Goal: Task Accomplishment & Management: Manage account settings

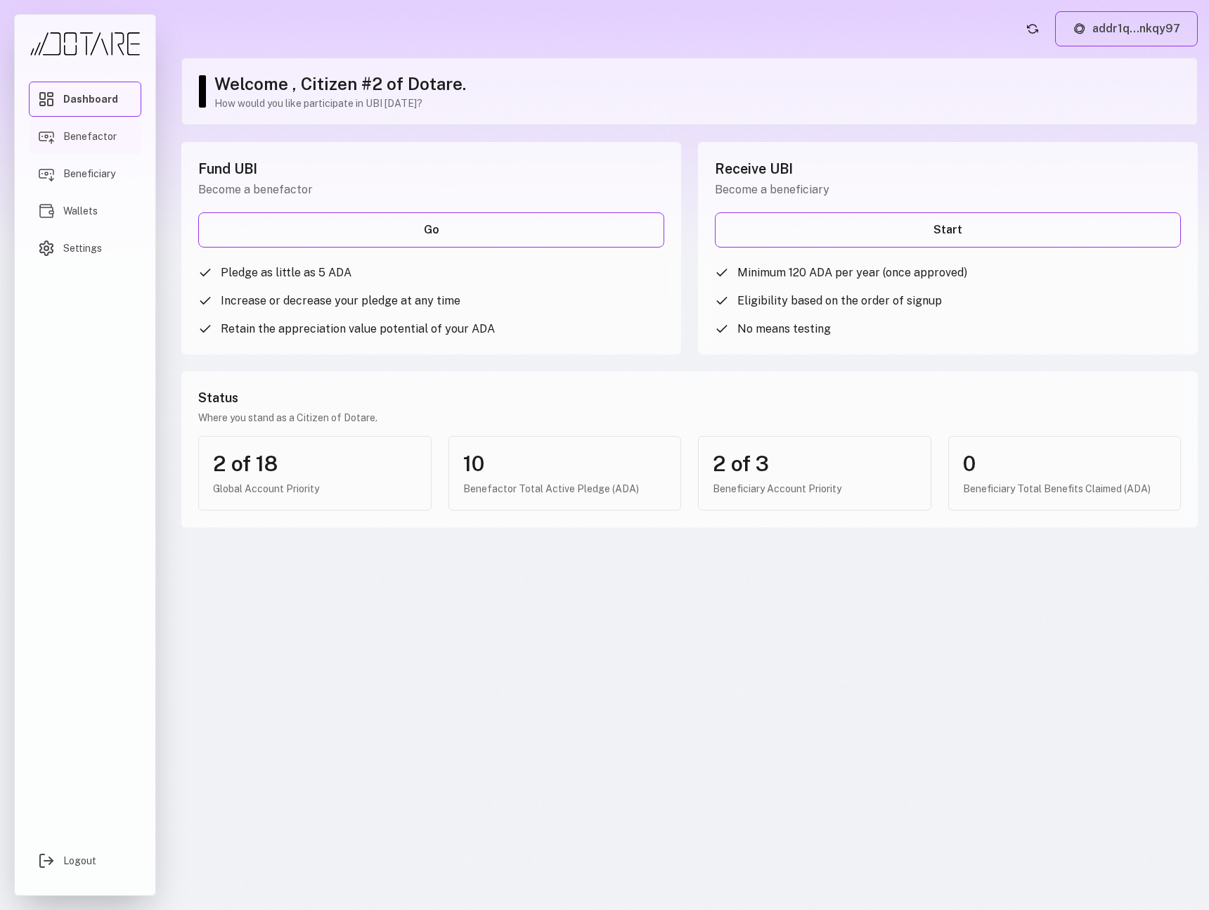
click at [95, 141] on span "Benefactor" at bounding box center [89, 136] width 53 height 14
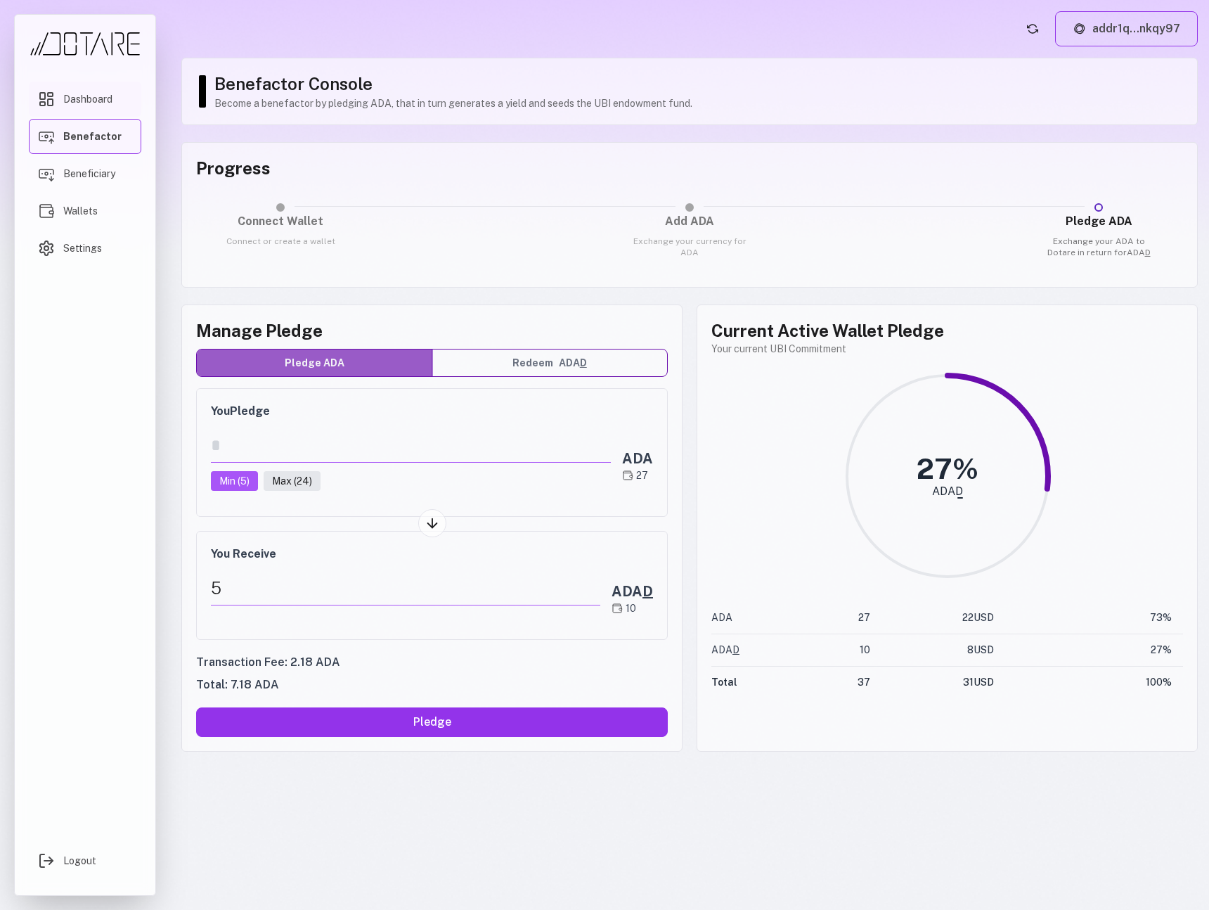
click at [105, 108] on link "Dashboard" at bounding box center [85, 99] width 112 height 35
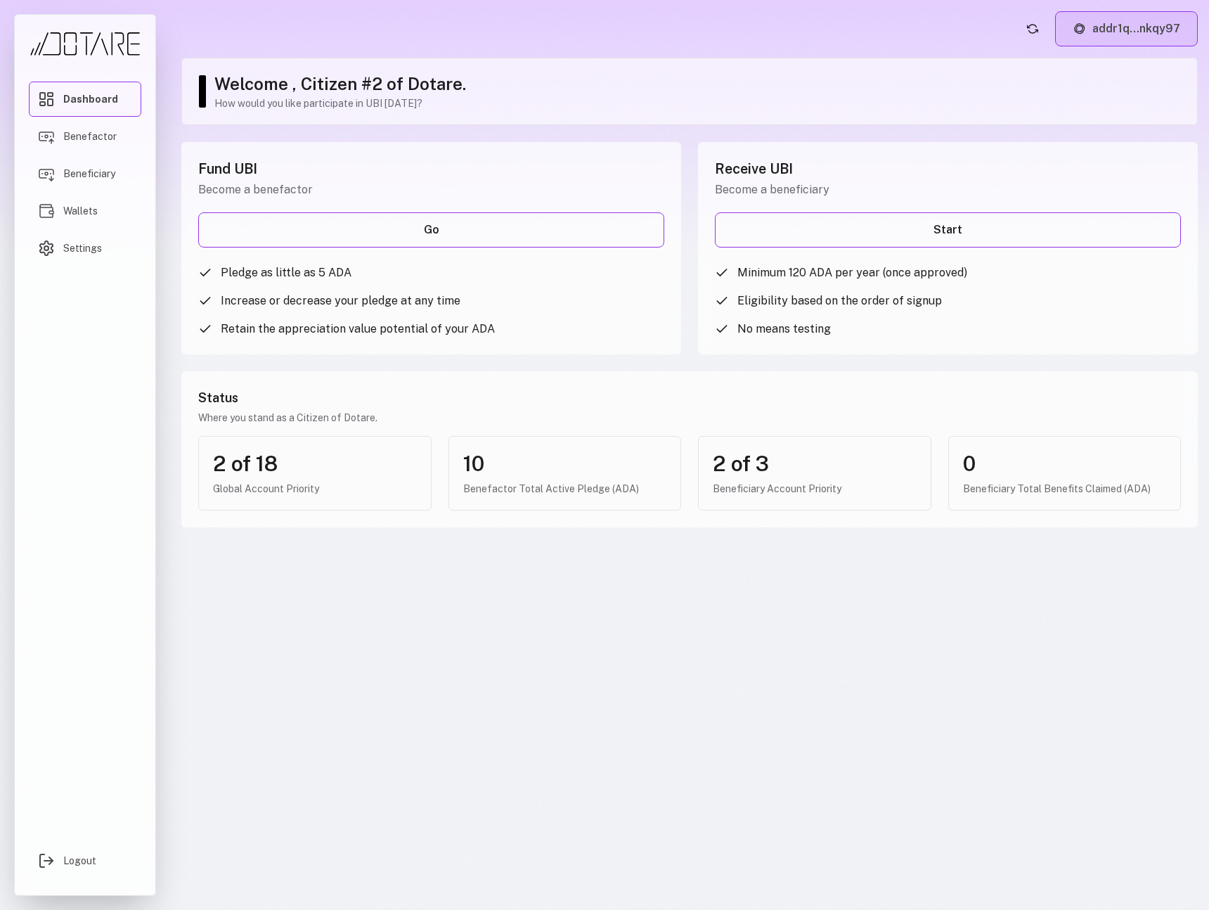
click at [1139, 39] on button "addr1q...nkqy97" at bounding box center [1126, 28] width 143 height 35
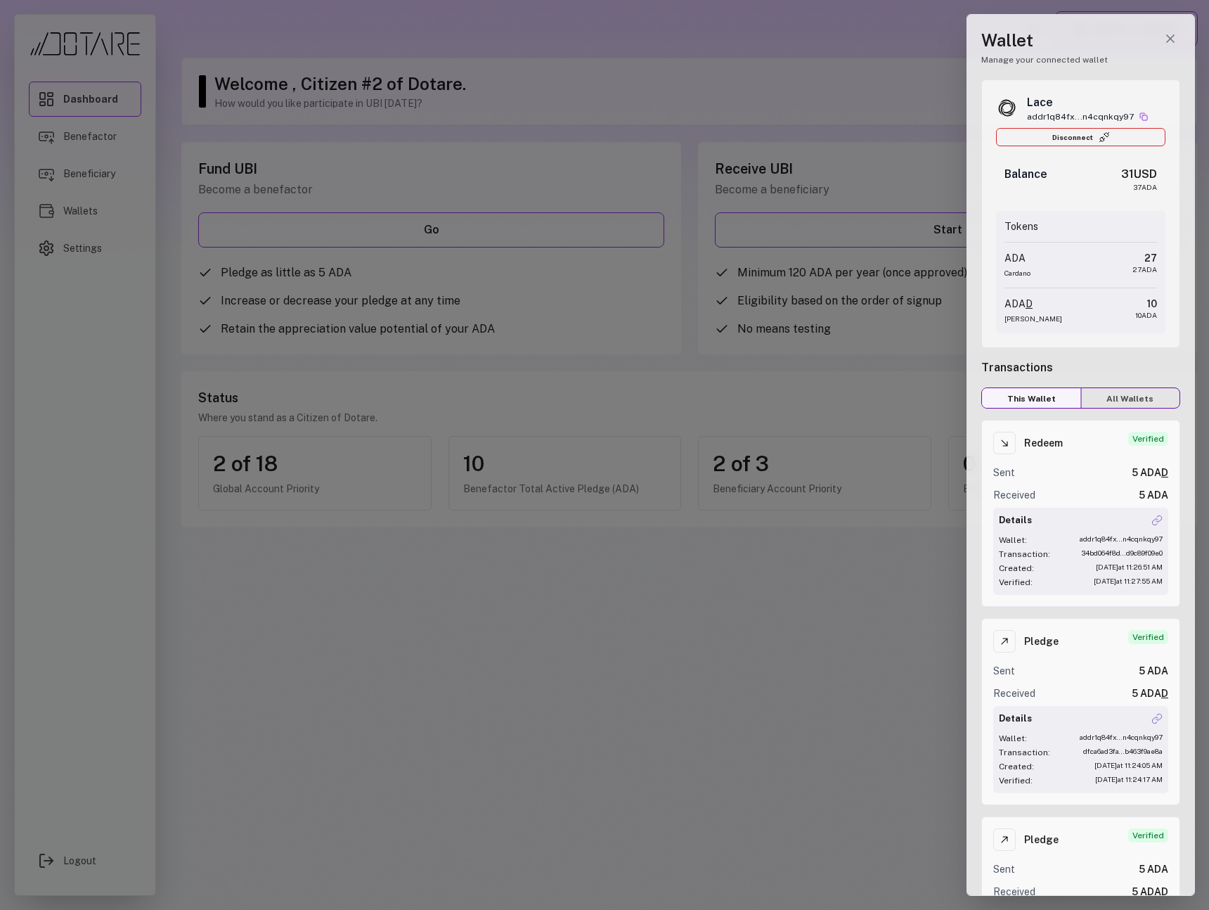
click at [860, 63] on div at bounding box center [604, 455] width 1209 height 910
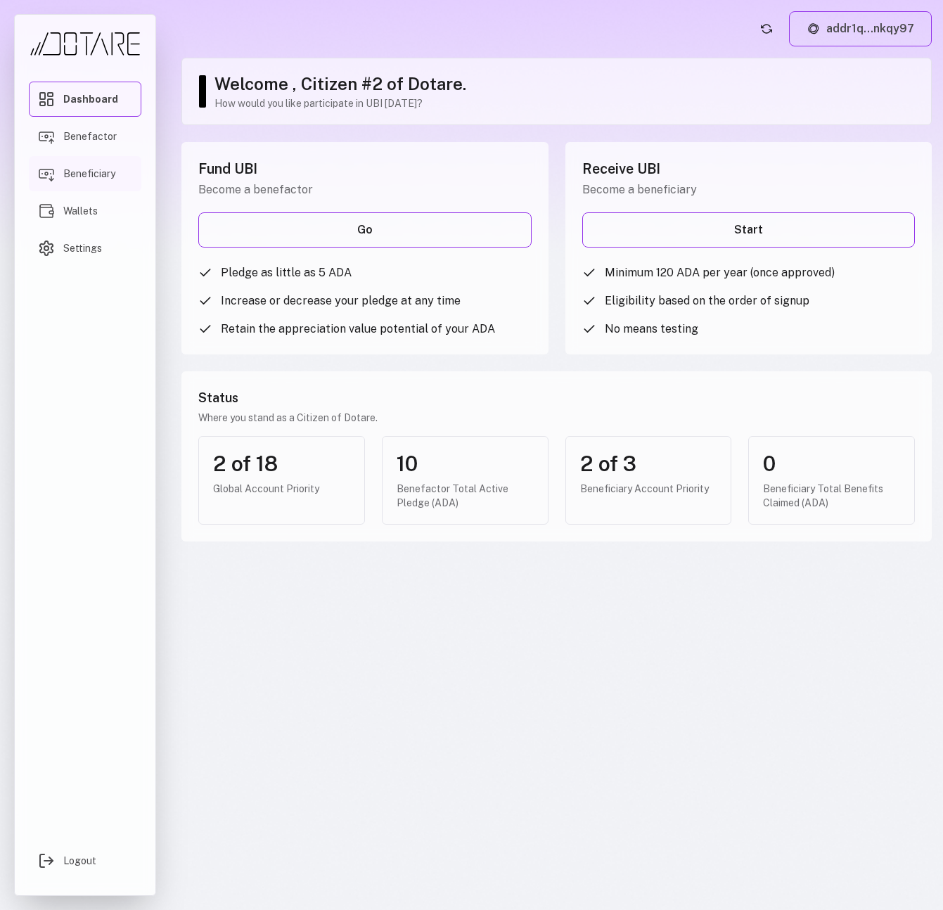
click at [115, 167] on link "Beneficiary" at bounding box center [85, 173] width 112 height 35
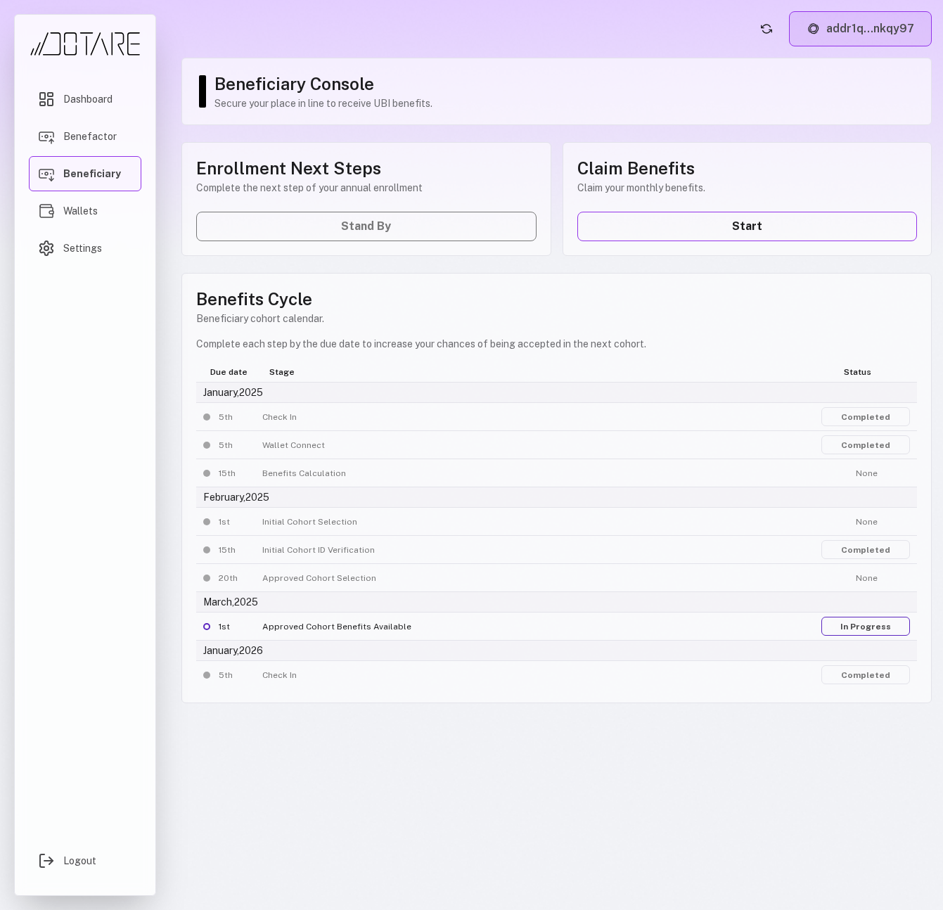
click at [858, 36] on button "addr1q...nkqy97" at bounding box center [860, 28] width 143 height 35
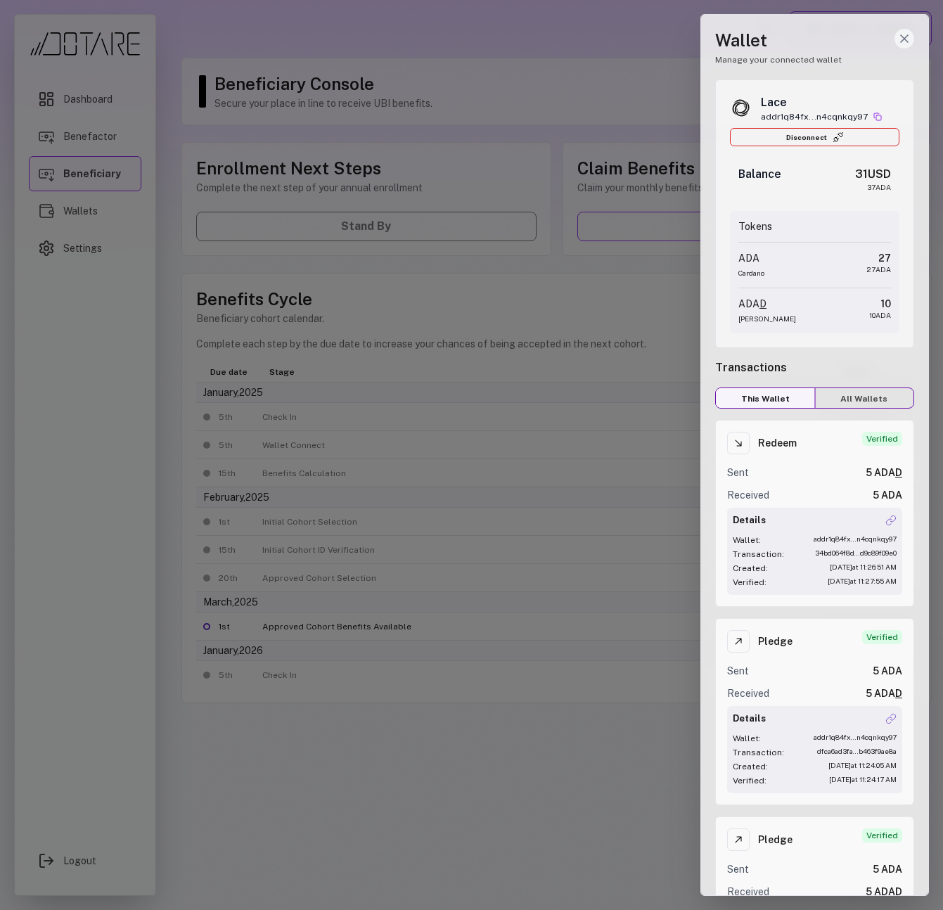
click at [905, 36] on line "Close wallet drawer" at bounding box center [903, 38] width 7 height 7
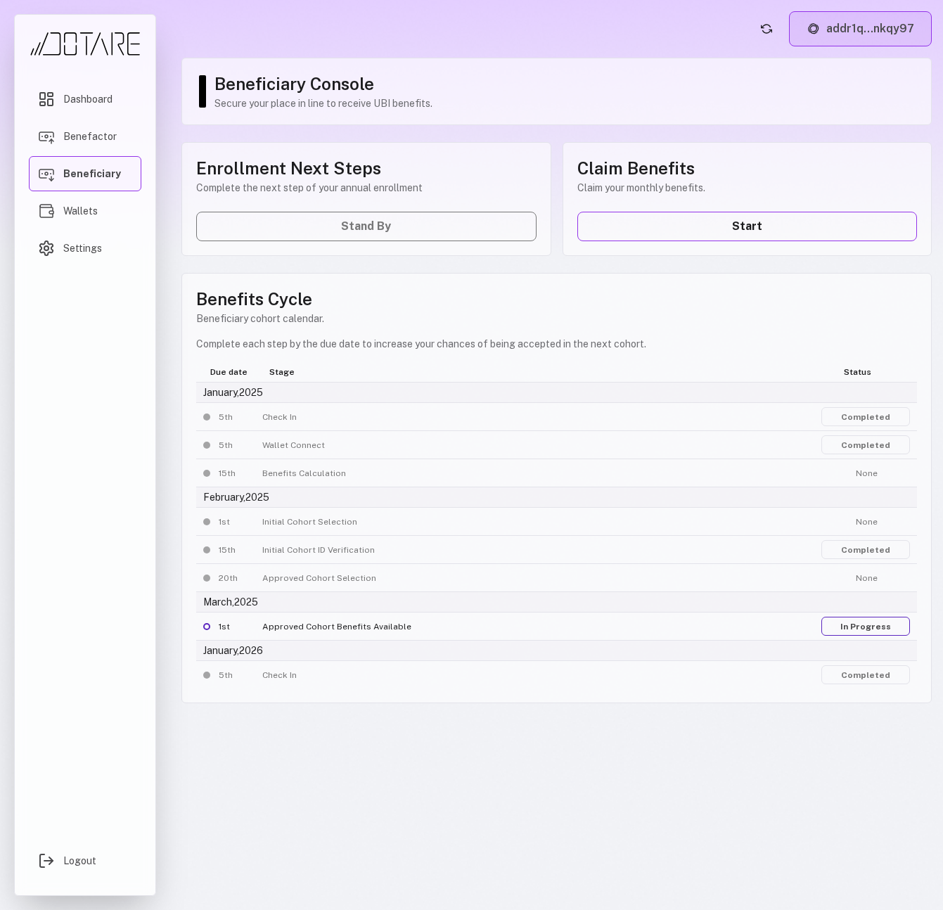
click at [904, 37] on button "addr1q...nkqy97" at bounding box center [860, 28] width 143 height 35
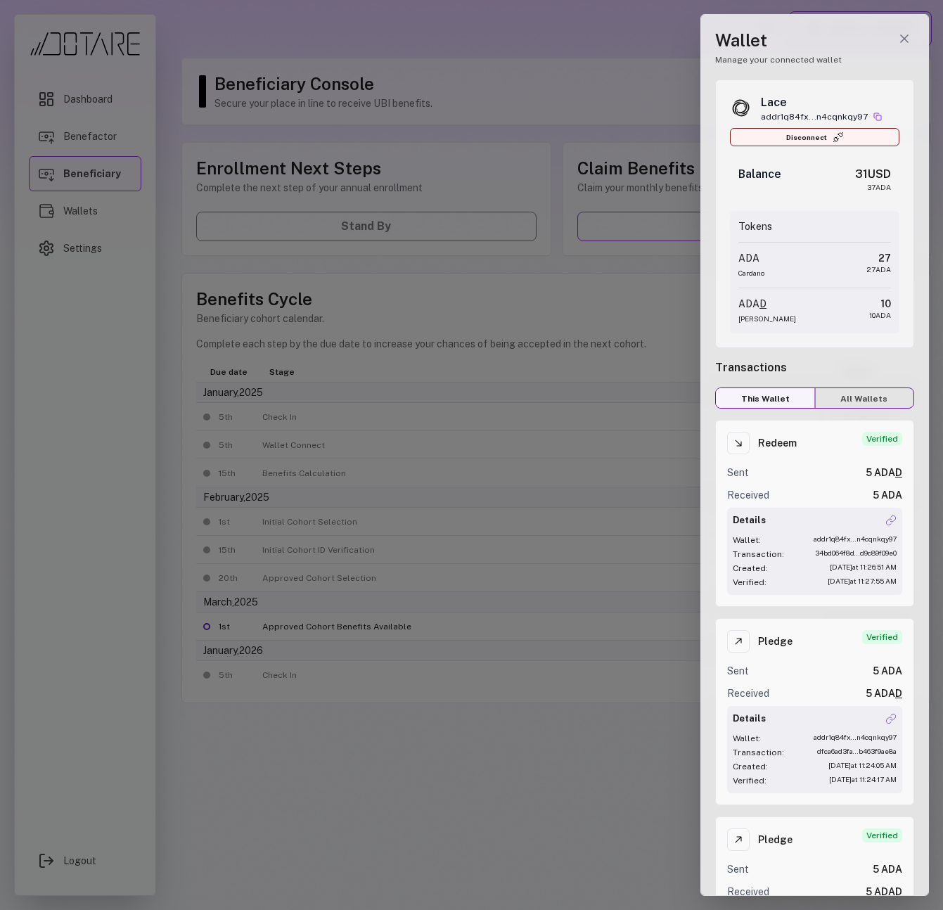
click at [784, 145] on button "Disconnect" at bounding box center [814, 137] width 169 height 18
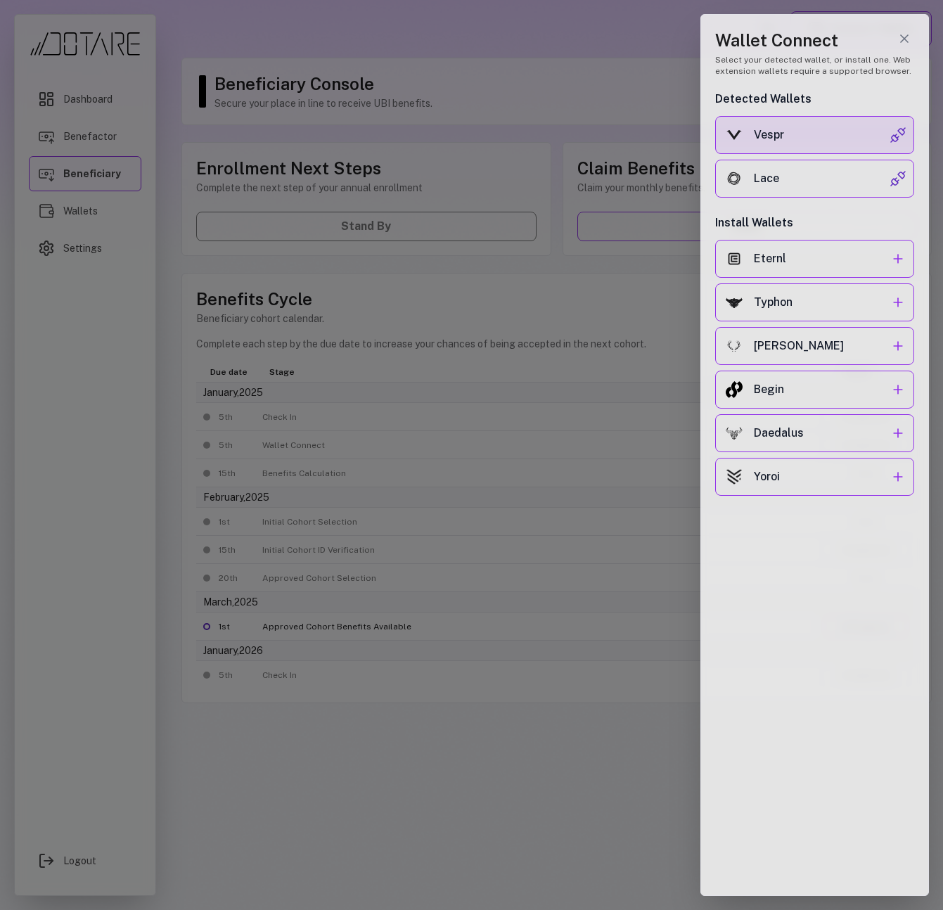
click at [797, 138] on div "Vespr" at bounding box center [822, 135] width 136 height 17
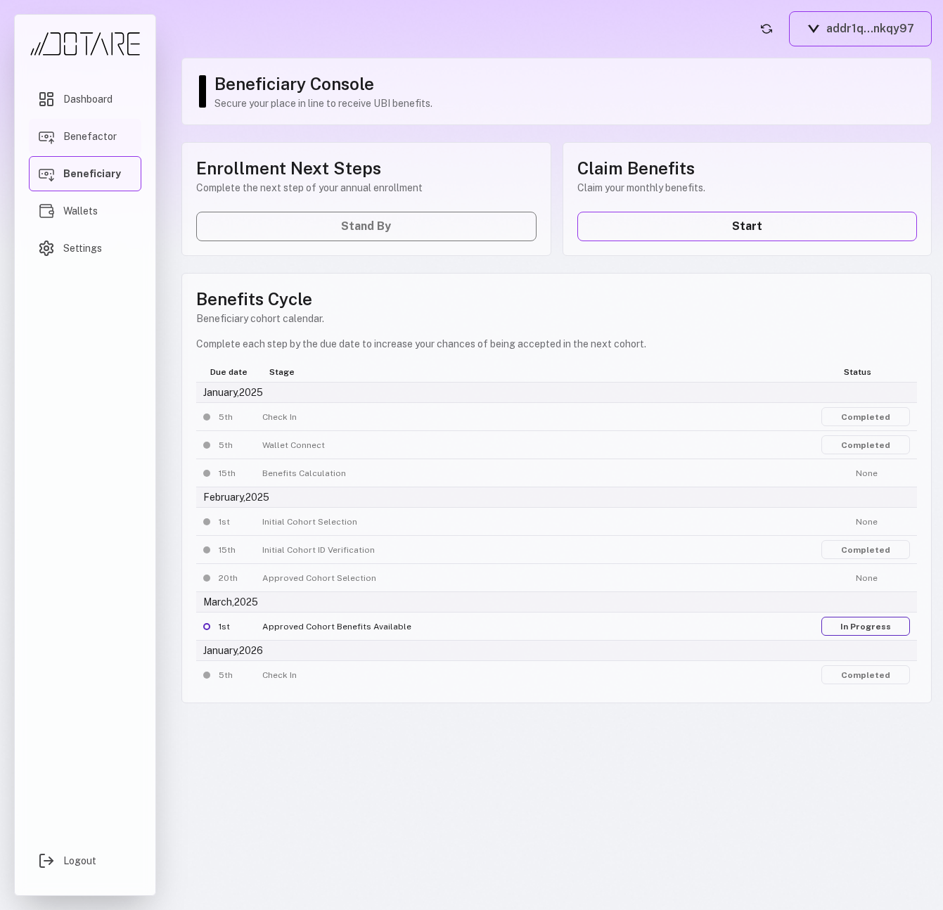
click at [110, 147] on link "Benefactor" at bounding box center [85, 136] width 112 height 35
